Goal: Task Accomplishment & Management: Use online tool/utility

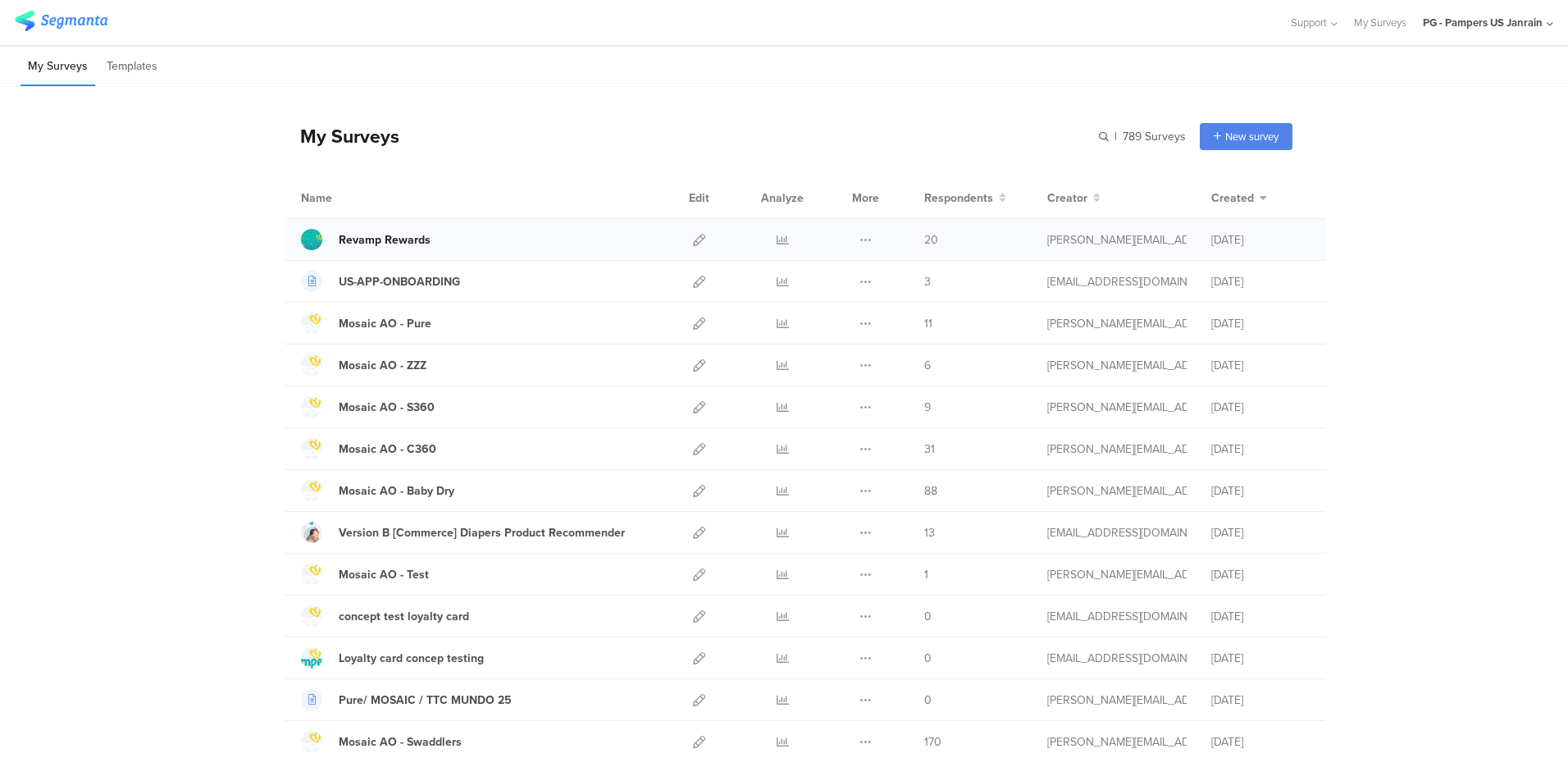
click at [352, 240] on div "Revamp Rewards" at bounding box center [385, 239] width 92 height 17
click at [778, 243] on icon at bounding box center [783, 240] width 12 height 12
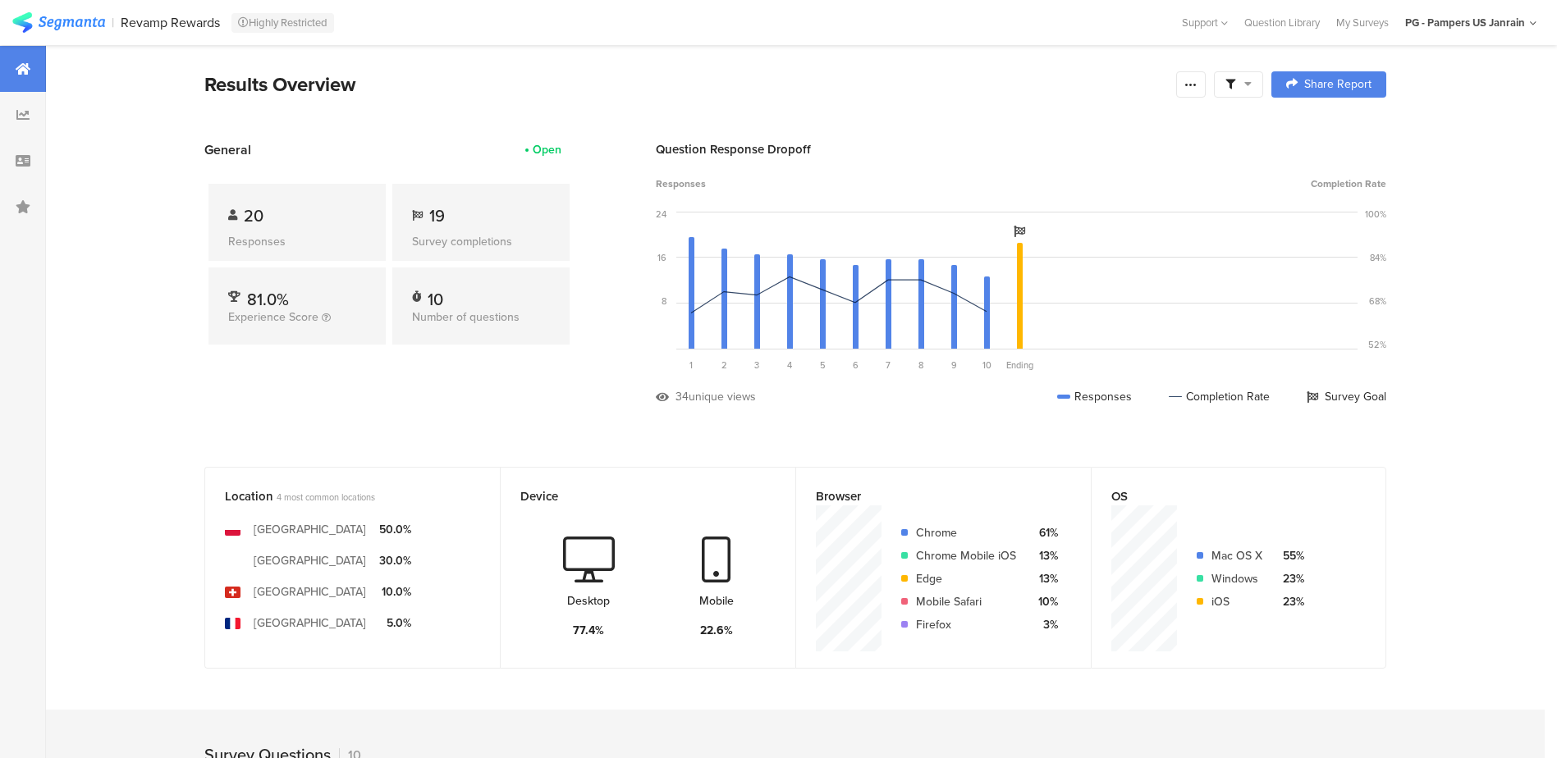
click at [1263, 84] on div at bounding box center [1238, 84] width 49 height 26
click at [1206, 88] on div at bounding box center [1191, 84] width 30 height 26
click at [995, 248] on span "Export Results" at bounding box center [1020, 249] width 74 height 17
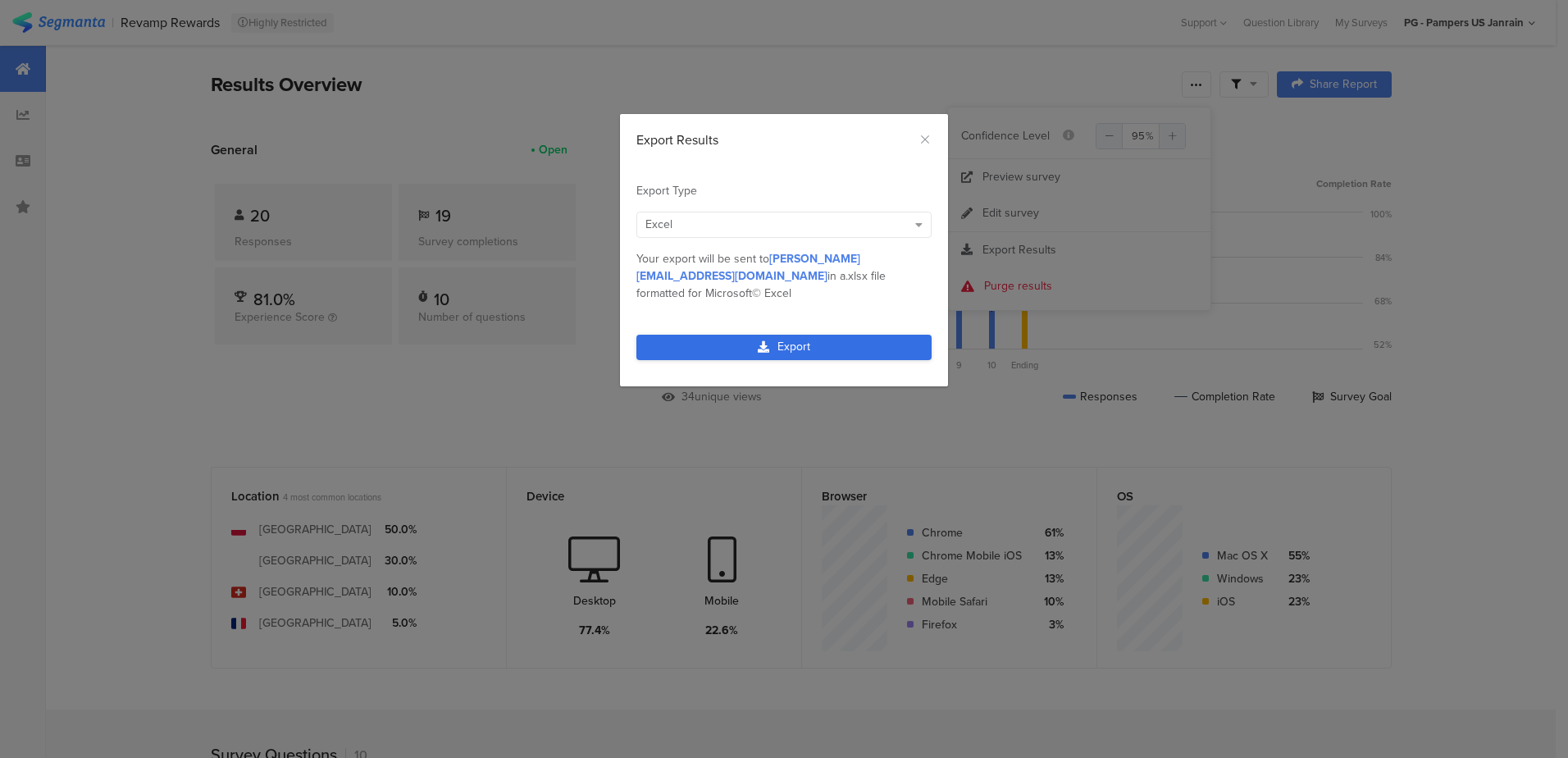
click at [809, 335] on link "Export" at bounding box center [784, 347] width 295 height 25
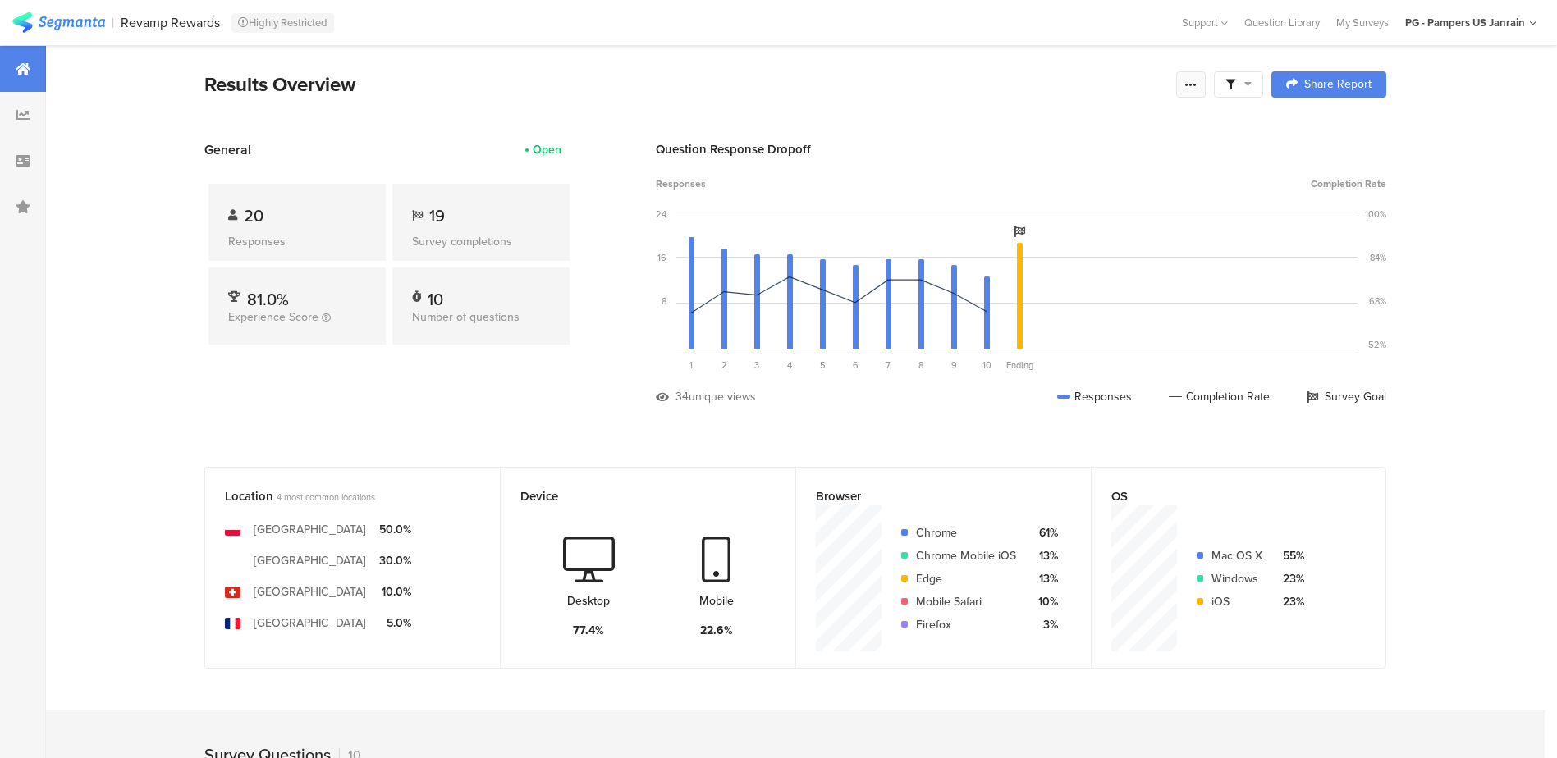
click at [1204, 80] on div at bounding box center [1191, 84] width 30 height 26
click at [1068, 250] on div "Export Results" at bounding box center [1080, 250] width 263 height 16
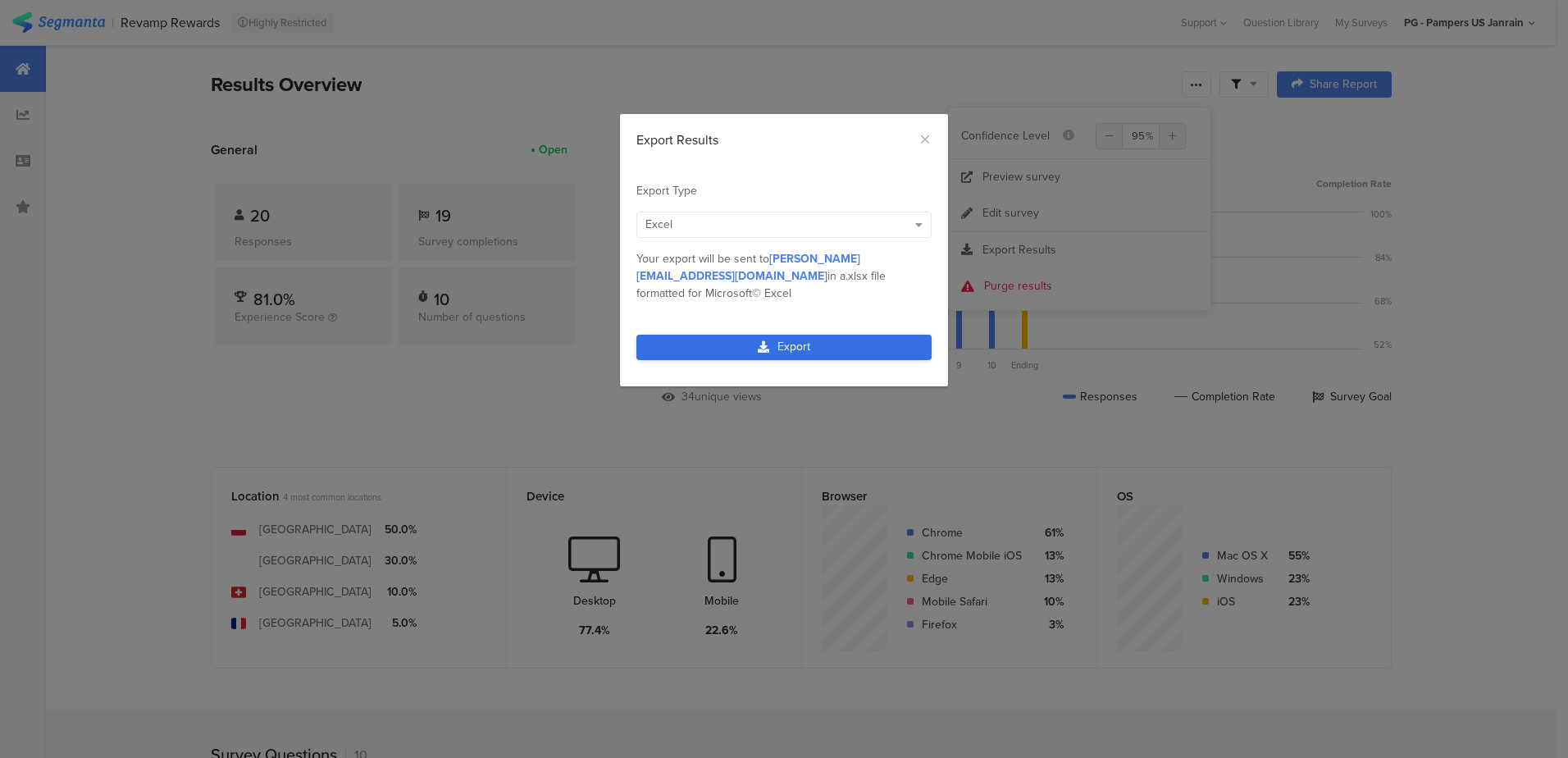
click at [862, 335] on link "Export" at bounding box center [784, 347] width 295 height 25
